Goal: Navigation & Orientation: Understand site structure

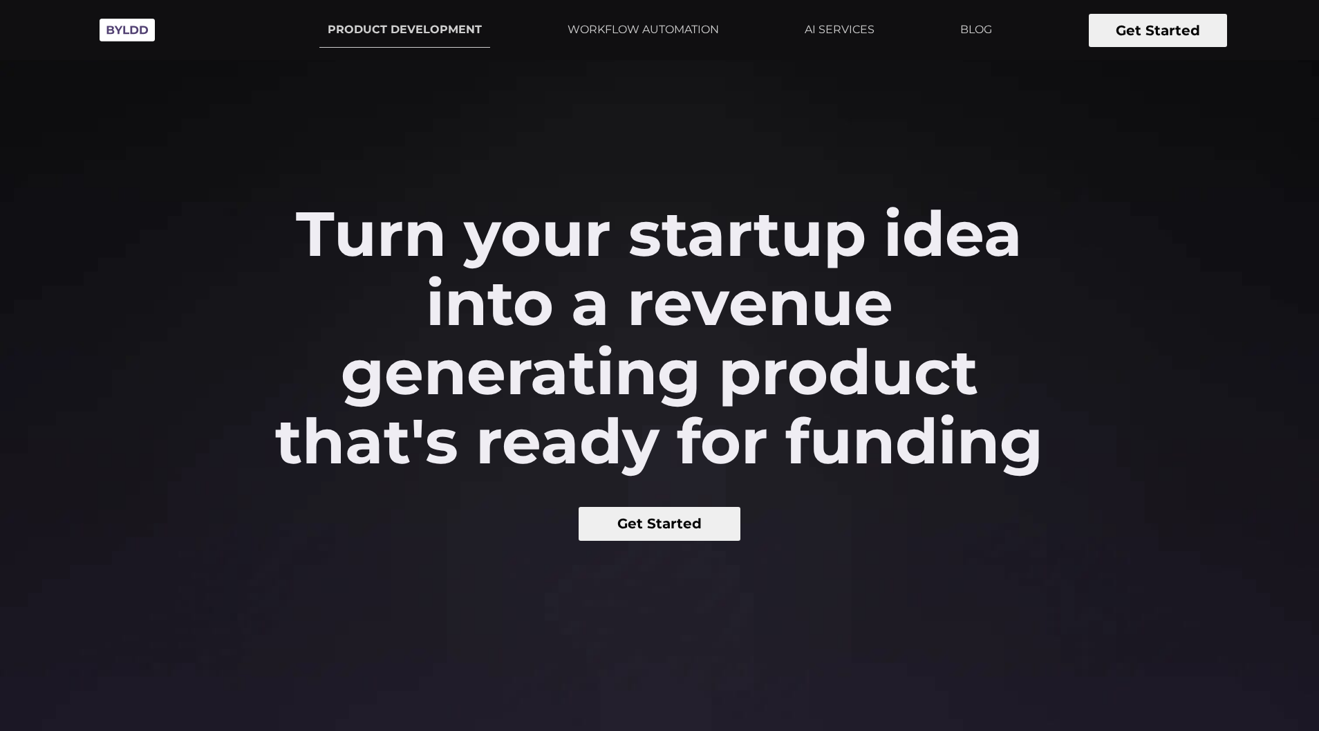
click at [929, 594] on section "Turn your startup idea into a revenue generating product that's ready for fundi…" at bounding box center [659, 579] width 1319 height 1158
click at [400, 30] on link "PRODUCT DEVELOPMENT" at bounding box center [404, 29] width 171 height 35
click at [615, 24] on link "WORKFLOW AUTOMATION" at bounding box center [643, 29] width 168 height 35
